Goal: Task Accomplishment & Management: Use online tool/utility

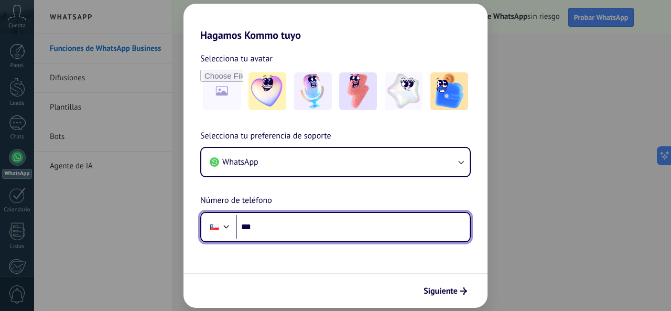
click at [307, 220] on input "***" at bounding box center [353, 227] width 234 height 24
type input "**********"
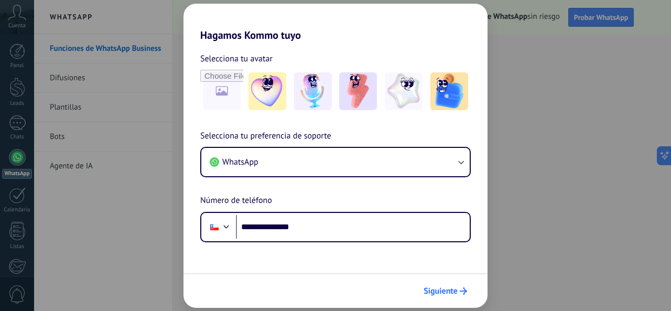
click at [446, 288] on span "Siguiente" at bounding box center [441, 290] width 34 height 7
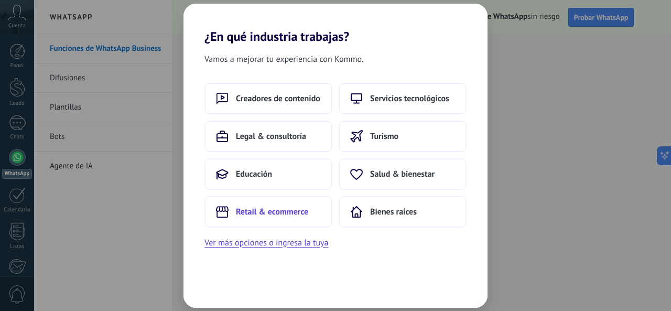
click at [288, 208] on span "Retail & ecommerce" at bounding box center [272, 212] width 72 height 10
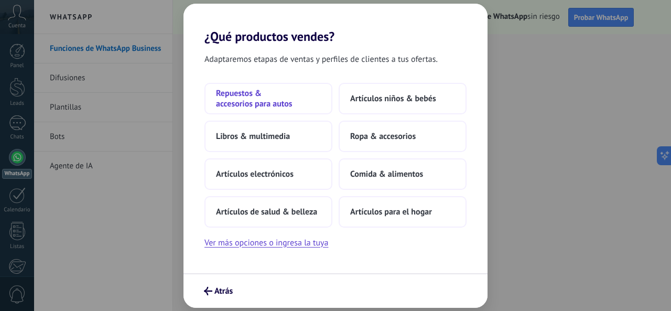
click at [266, 111] on button "Repuestos & accesorios para autos" at bounding box center [269, 98] width 128 height 31
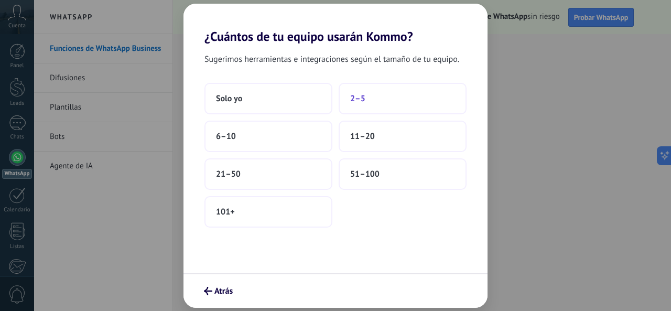
click at [364, 106] on button "2–5" at bounding box center [403, 98] width 128 height 31
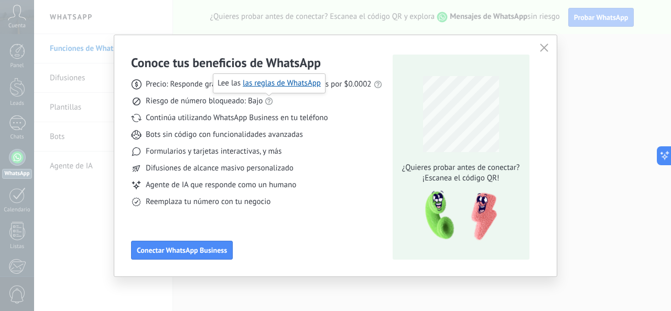
click at [269, 100] on icon at bounding box center [269, 101] width 8 height 8
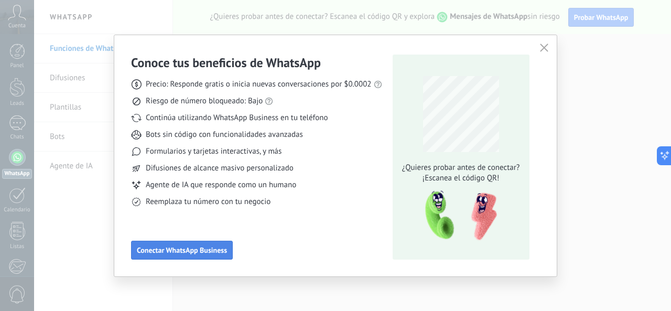
click at [208, 253] on span "Conectar WhatsApp Business" at bounding box center [182, 250] width 90 height 7
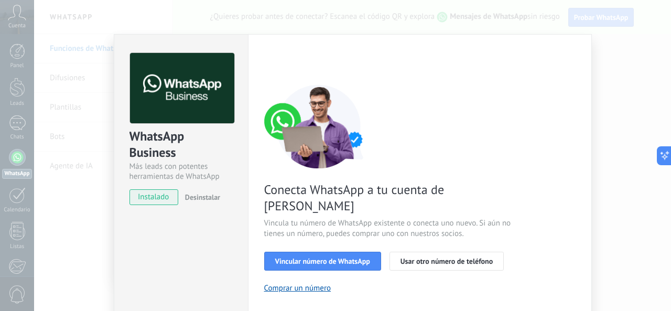
click at [209, 199] on span "Desinstalar" at bounding box center [202, 196] width 35 height 9
click at [639, 68] on div "WhatsApp Business Más leads con potentes herramientas de WhatsApp instalado Des…" at bounding box center [352, 155] width 637 height 311
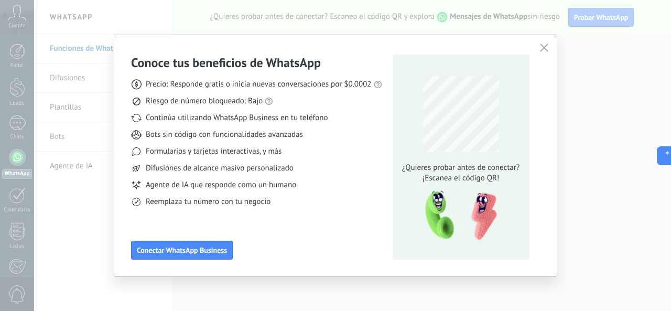
click at [543, 49] on use "button" at bounding box center [544, 48] width 8 height 8
